Goal: Transaction & Acquisition: Purchase product/service

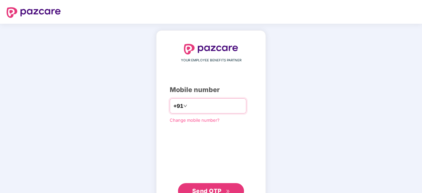
click at [239, 105] on input "number" at bounding box center [215, 106] width 54 height 11
type input "**********"
click at [192, 187] on span "Send OTP" at bounding box center [206, 190] width 29 height 7
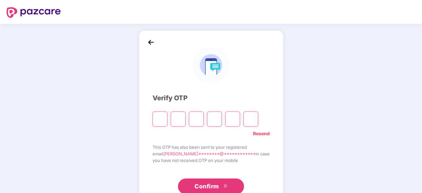
type input "*"
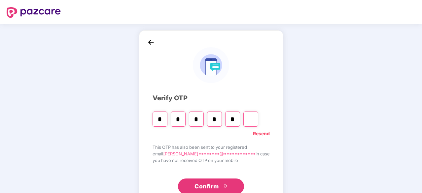
type input "*"
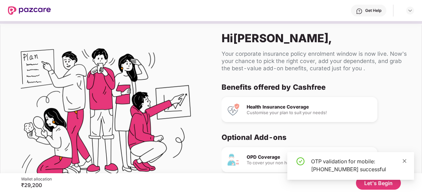
click at [403, 159] on icon "close" at bounding box center [404, 161] width 5 height 5
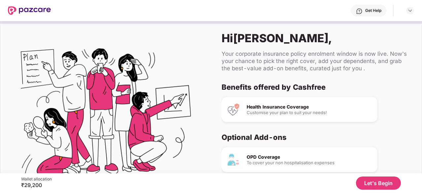
click at [384, 183] on button "Let's Begin" at bounding box center [378, 183] width 45 height 13
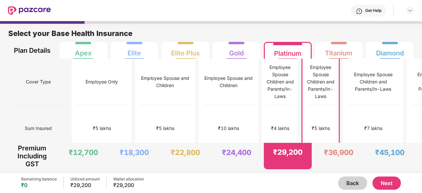
click at [420, 34] on div "Select your Base Health Insurance Plan Details Apex Elite Elite Plus Gold Plati…" at bounding box center [211, 39] width 422 height 38
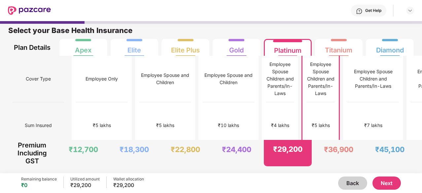
scroll to position [3, 0]
click at [182, 169] on div "Premium Including GST ₹12,700 ₹18,300 ₹22,800 ₹24,400 ₹29,200 ₹36,900 ₹45,100" at bounding box center [211, 155] width 422 height 30
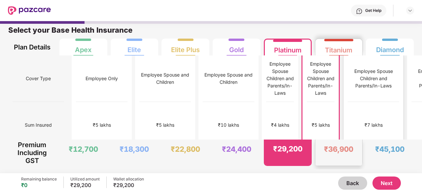
scroll to position [0, 0]
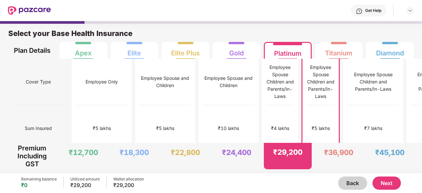
click at [389, 180] on button "Next" at bounding box center [386, 183] width 28 height 13
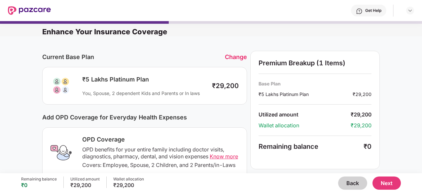
click at [384, 180] on button "Next" at bounding box center [386, 183] width 28 height 13
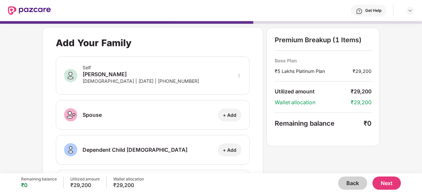
click at [402, 88] on div "**********" at bounding box center [211, 94] width 422 height 152
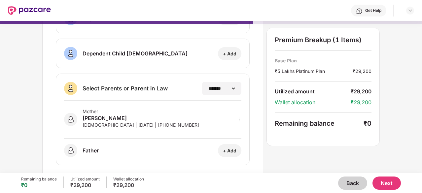
scroll to position [132, 0]
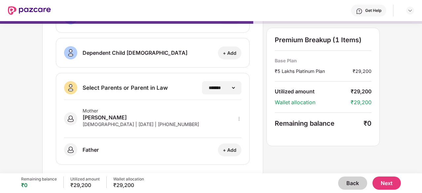
click at [412, 146] on div "**********" at bounding box center [211, 97] width 422 height 152
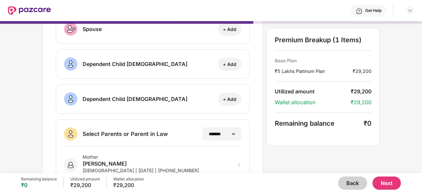
scroll to position [137, 0]
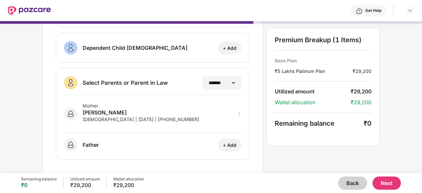
click at [250, 150] on div "**********" at bounding box center [152, 32] width 221 height 285
click at [383, 181] on button "Next" at bounding box center [386, 183] width 28 height 13
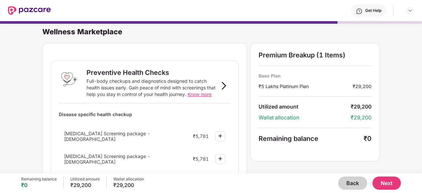
click at [383, 181] on button "Next" at bounding box center [386, 183] width 28 height 13
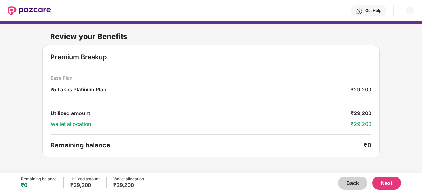
drag, startPoint x: 397, startPoint y: 196, endPoint x: 422, endPoint y: 209, distance: 27.9
click at [421, 193] on html "Get Help Review your Benefits Premium Breakup Base Plan ₹5 Lakhs Platinum Plan …" at bounding box center [211, 96] width 422 height 193
click at [388, 177] on button "Next" at bounding box center [386, 183] width 28 height 13
